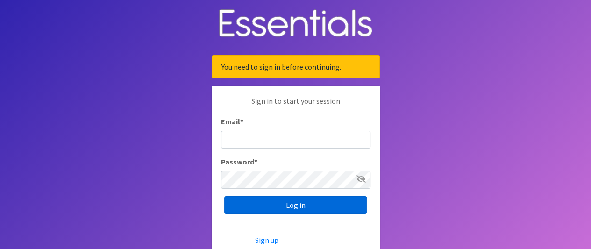
type input "[PERSON_NAME][EMAIL_ADDRESS][PERSON_NAME][DOMAIN_NAME]"
click at [296, 200] on input "Log in" at bounding box center [295, 205] width 142 height 18
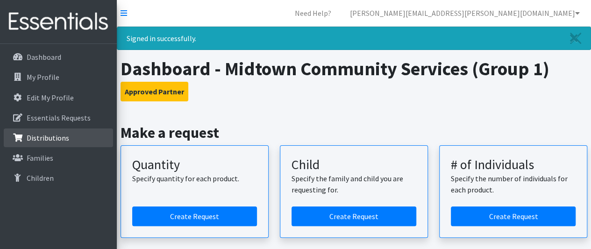
click at [61, 142] on link "Distributions" at bounding box center [58, 137] width 109 height 19
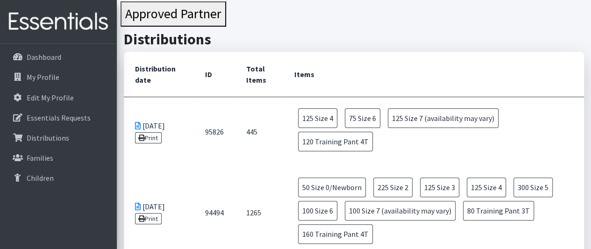
scroll to position [56, 0]
